Goal: Information Seeking & Learning: Learn about a topic

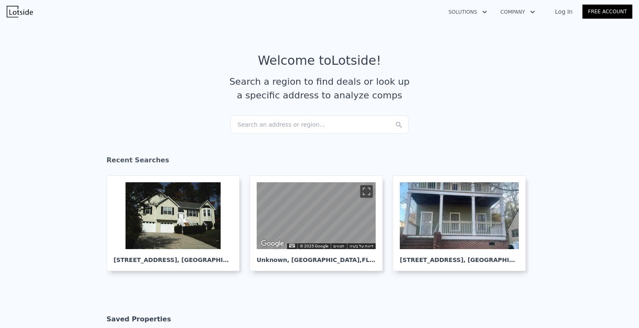
click at [323, 124] on div "Search an address or region..." at bounding box center [319, 125] width 178 height 18
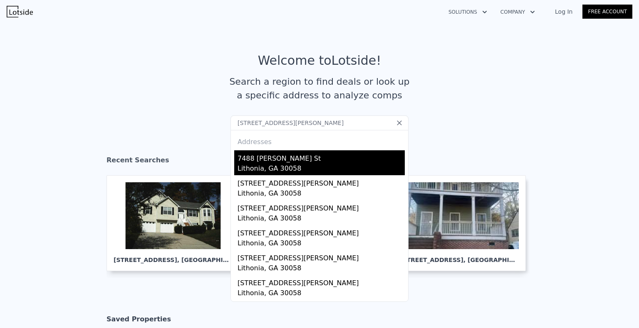
type input "[STREET_ADDRESS][PERSON_NAME]"
click at [284, 169] on div "Lithonia, GA 30058" at bounding box center [320, 170] width 167 height 12
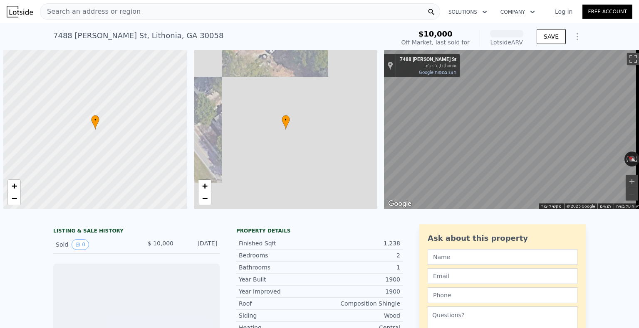
scroll to position [0, 3]
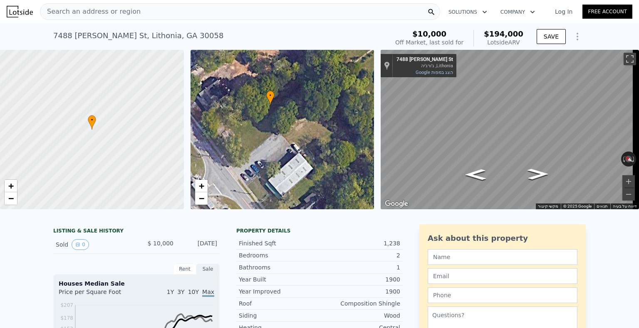
drag, startPoint x: 257, startPoint y: 165, endPoint x: 252, endPoint y: 147, distance: 18.3
click at [246, 148] on div "• + −" at bounding box center [282, 130] width 184 height 160
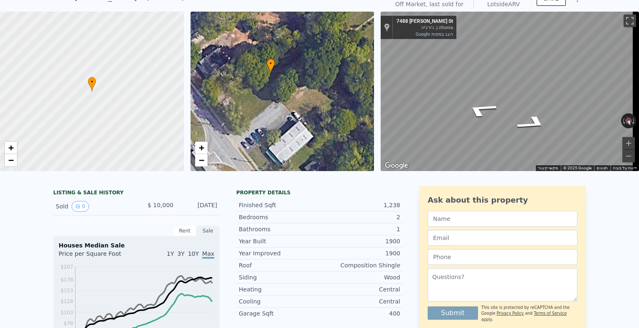
scroll to position [3, 0]
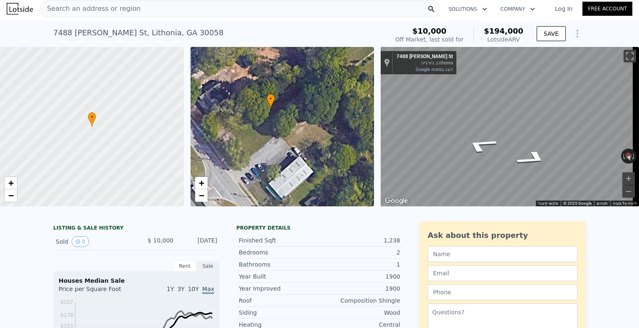
click at [390, 9] on div "Search an address or region" at bounding box center [240, 8] width 400 height 17
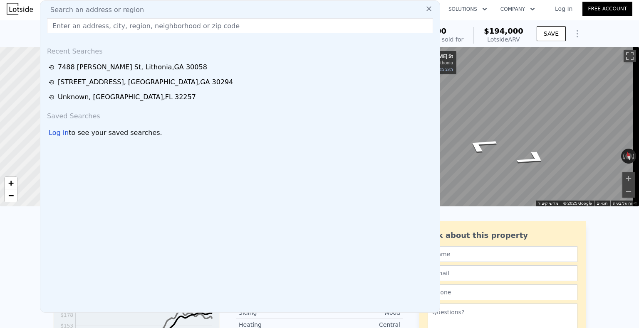
type input "[STREET_ADDRESS]"
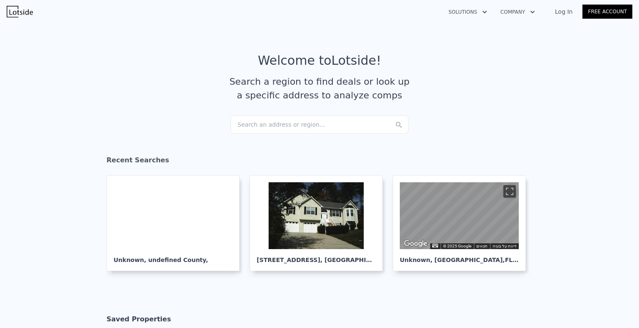
drag, startPoint x: 321, startPoint y: 118, endPoint x: 358, endPoint y: 125, distance: 38.1
click at [358, 125] on div "Search an address or region..." at bounding box center [319, 125] width 178 height 18
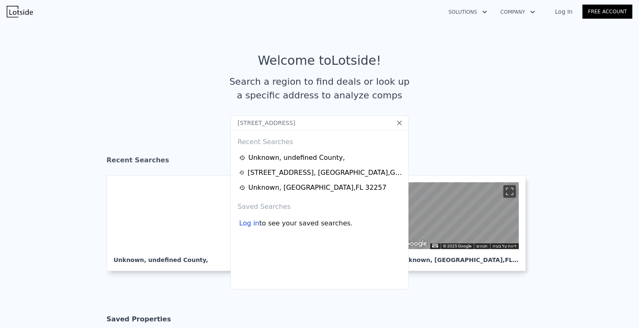
click at [328, 125] on input "[STREET_ADDRESS]" at bounding box center [319, 123] width 178 height 15
type input "[STREET_ADDRESS]"
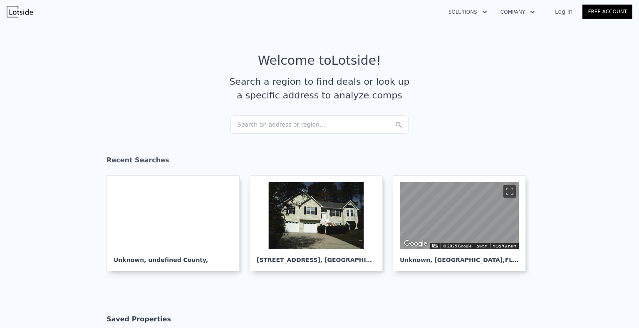
click at [314, 121] on div "Search an address or region..." at bounding box center [319, 125] width 178 height 18
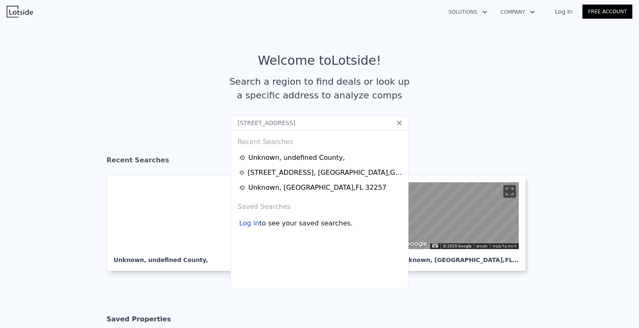
type input "[STREET_ADDRESS]"
click at [400, 124] on input "[STREET_ADDRESS]" at bounding box center [319, 123] width 178 height 15
click at [399, 124] on icon at bounding box center [399, 123] width 8 height 8
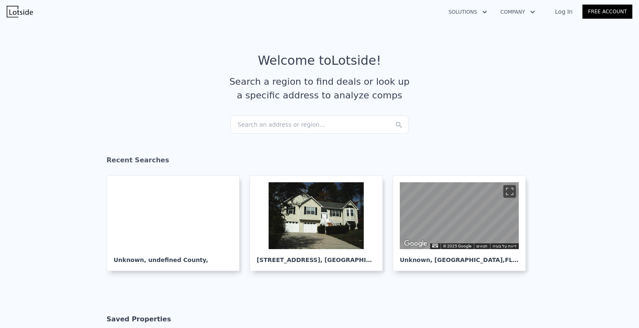
drag, startPoint x: 358, startPoint y: 121, endPoint x: 372, endPoint y: 128, distance: 16.4
click at [372, 128] on div "Search an address or region..." at bounding box center [319, 125] width 178 height 18
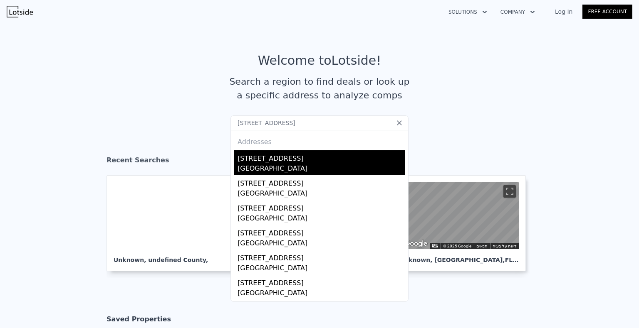
type input "6776 Tralee Dr, Lithia Springs, Ga"
click at [289, 167] on div "Lithia Springs, GA 30122" at bounding box center [320, 170] width 167 height 12
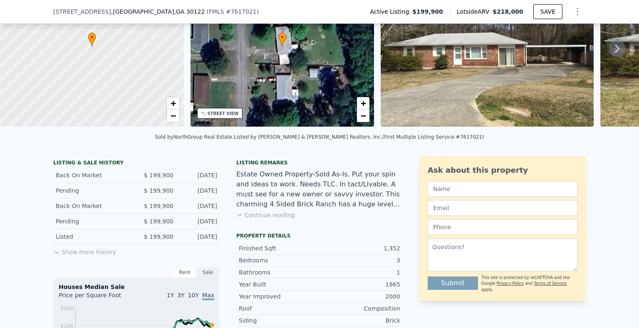
scroll to position [38, 0]
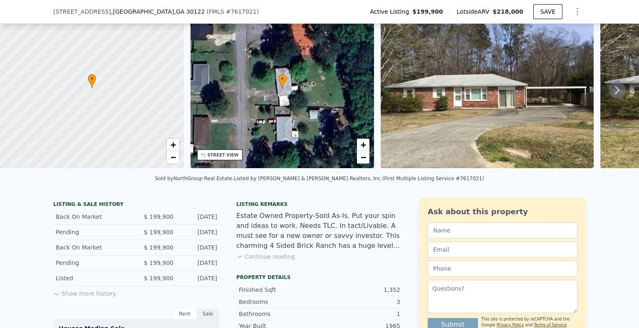
click at [609, 91] on icon at bounding box center [617, 90] width 17 height 17
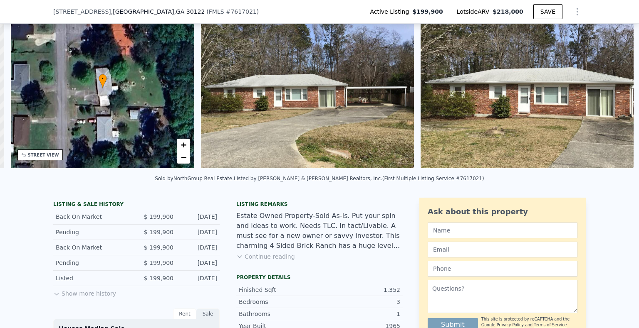
scroll to position [0, 193]
